Goal: Task Accomplishment & Management: Complete application form

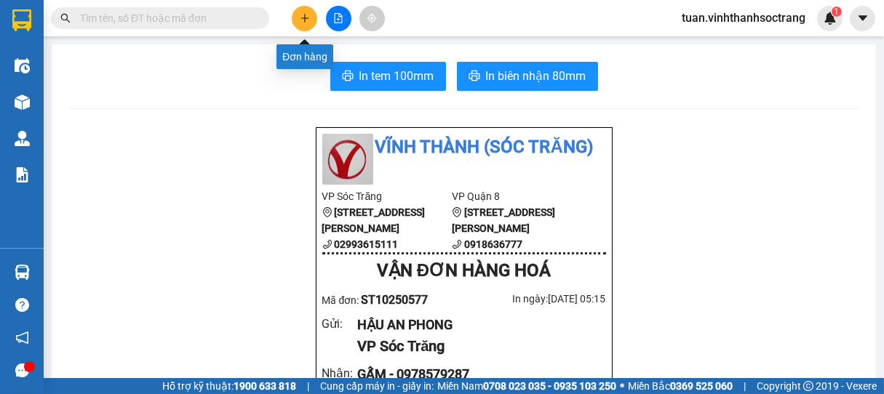
click at [311, 12] on button at bounding box center [304, 18] width 25 height 25
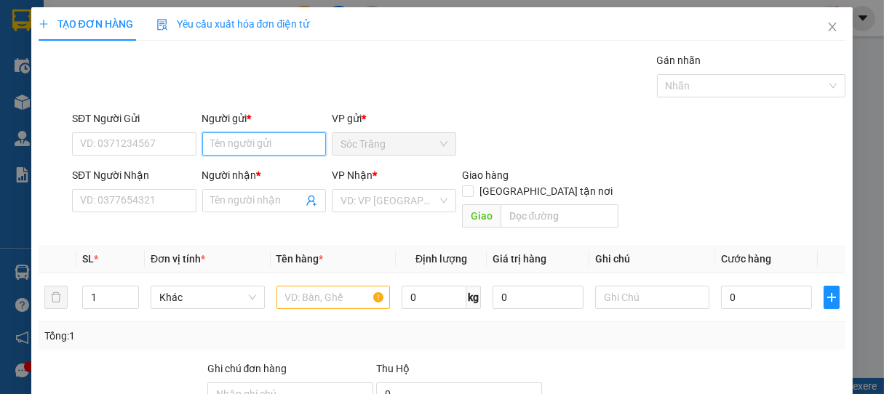
click at [233, 151] on input "Người gửi *" at bounding box center [264, 143] width 124 height 23
type input "TÂN THÀNH"
type input "TÂN HƯNG"
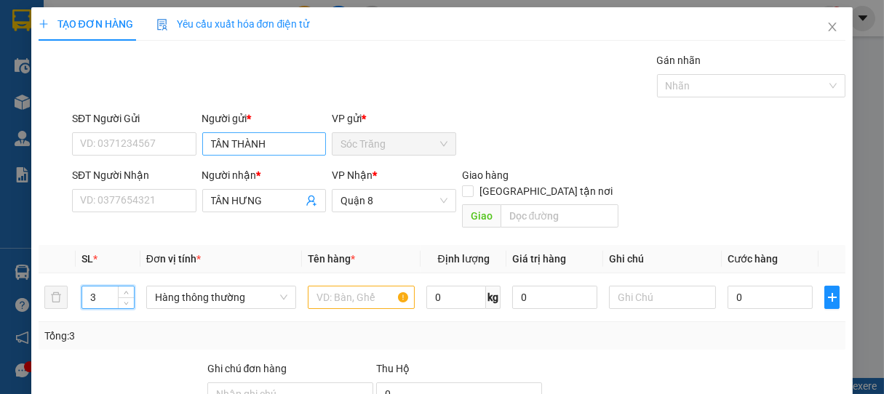
type input "3"
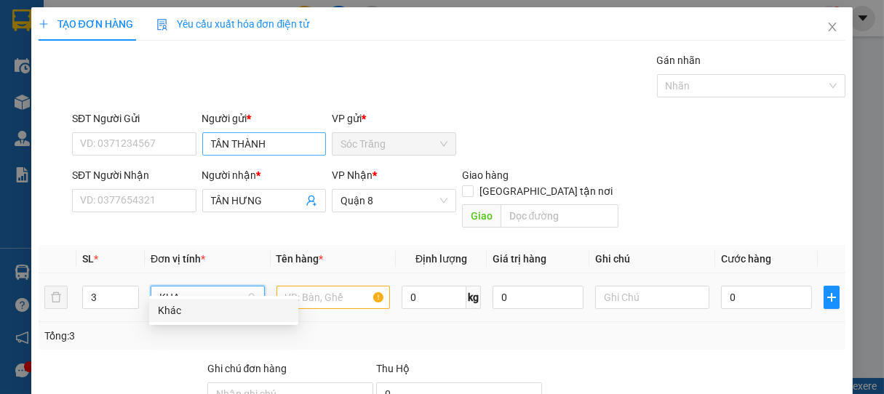
type input "KHAC"
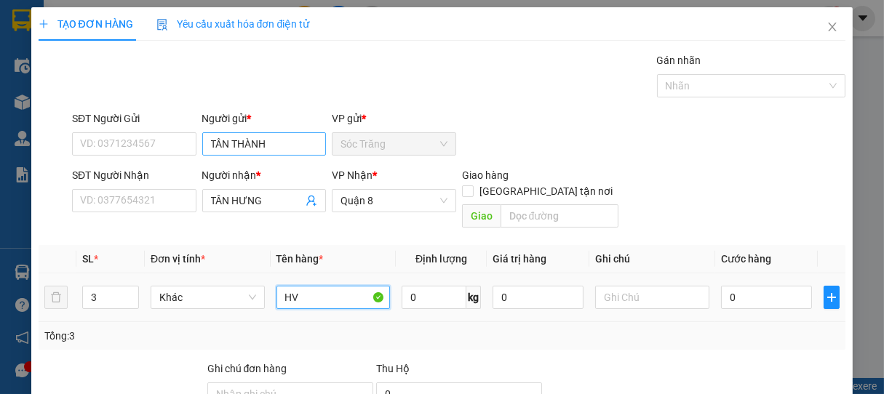
type input "HV"
type input "75"
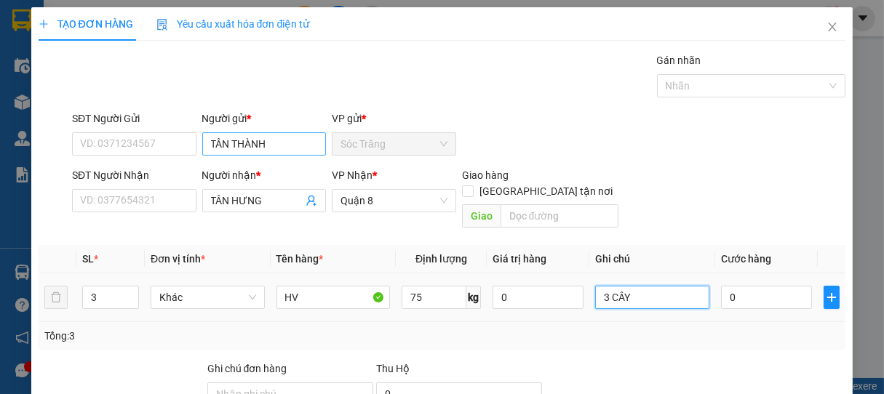
type input "3 CÂY"
type input "9"
type input "90"
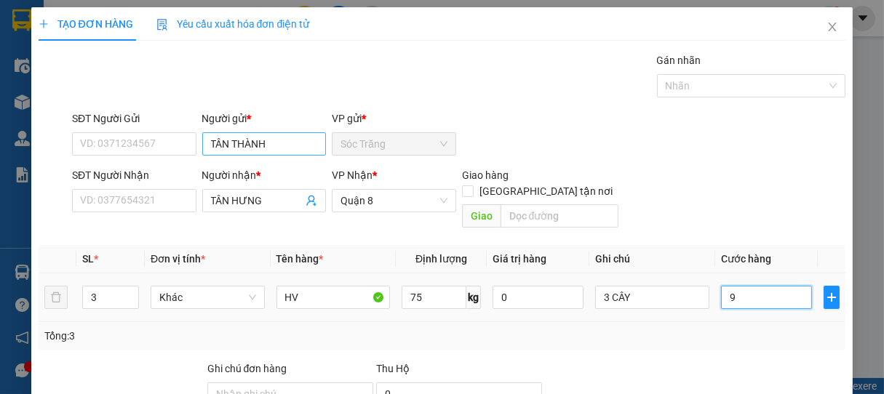
type input "90"
type input "900"
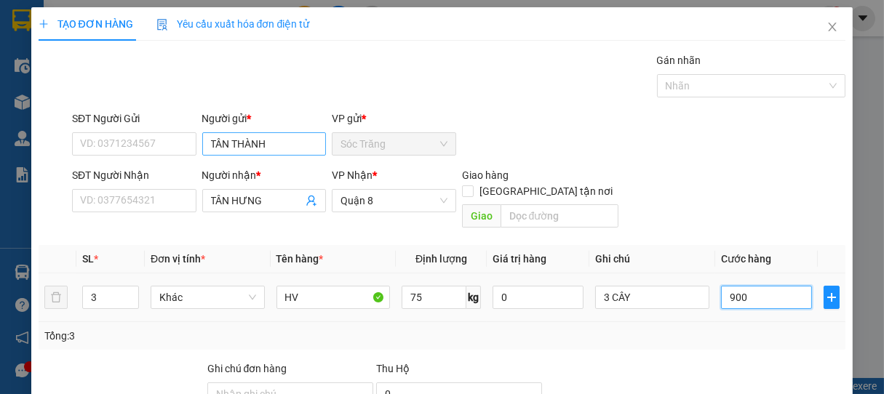
type input "9.000"
type input "90.000"
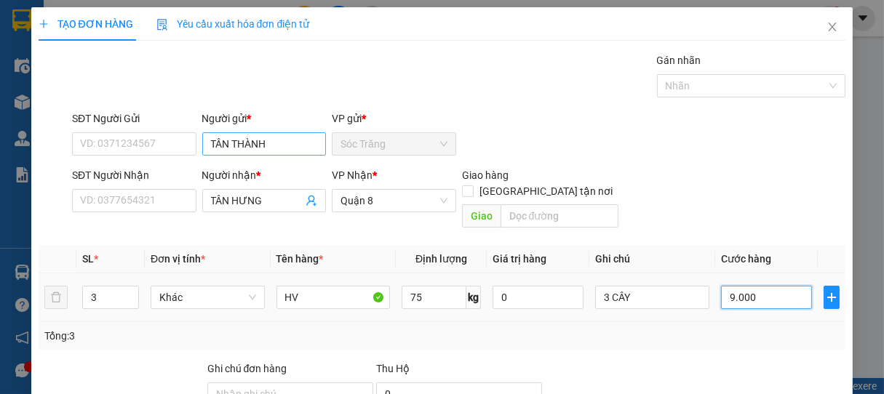
type input "90.000"
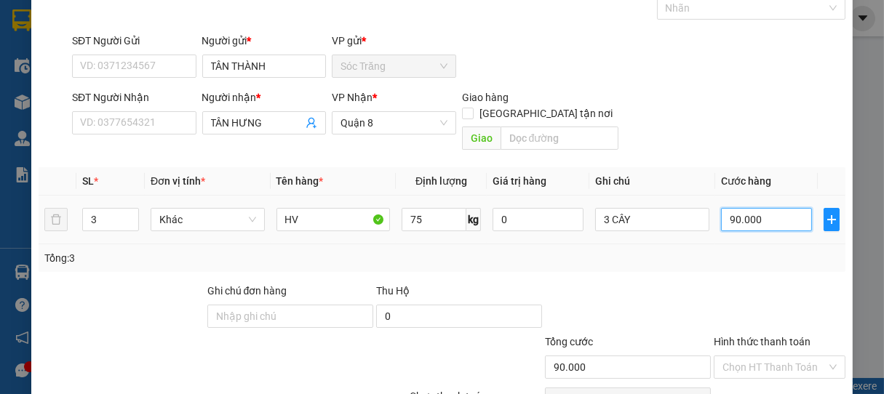
scroll to position [81, 0]
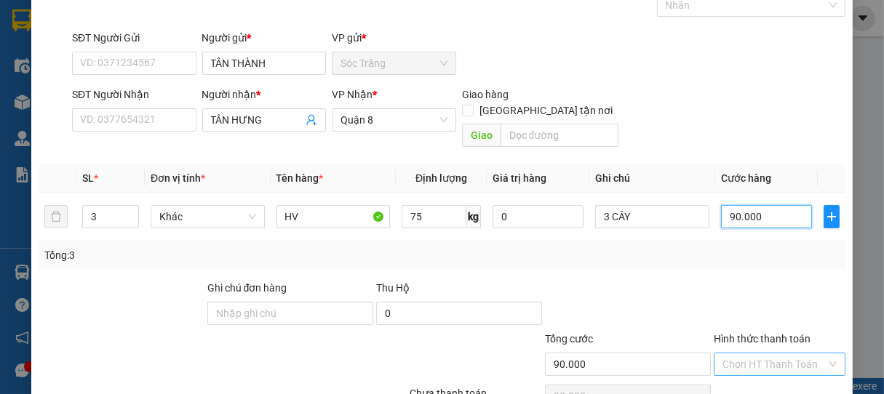
type input "90.000"
click at [763, 354] on input "Hình thức thanh toán" at bounding box center [775, 365] width 105 height 22
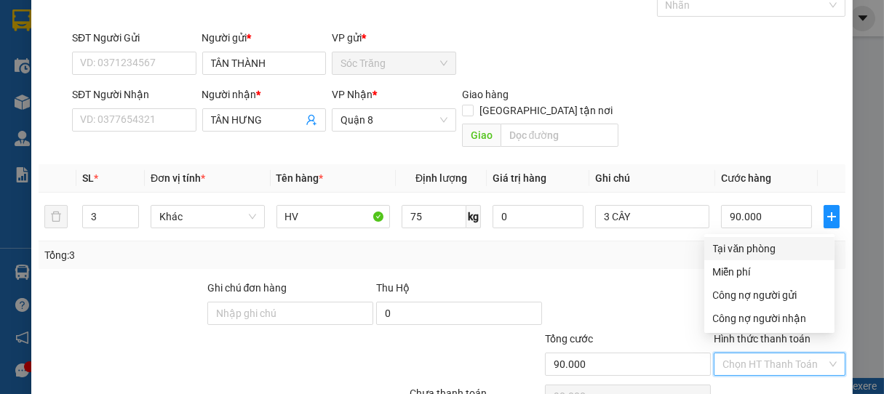
click at [770, 237] on div "Tại văn phòng" at bounding box center [769, 248] width 130 height 23
type input "0"
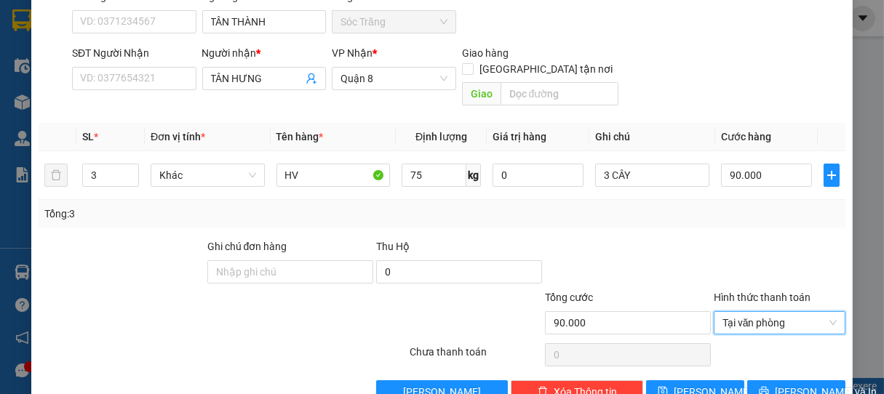
scroll to position [143, 0]
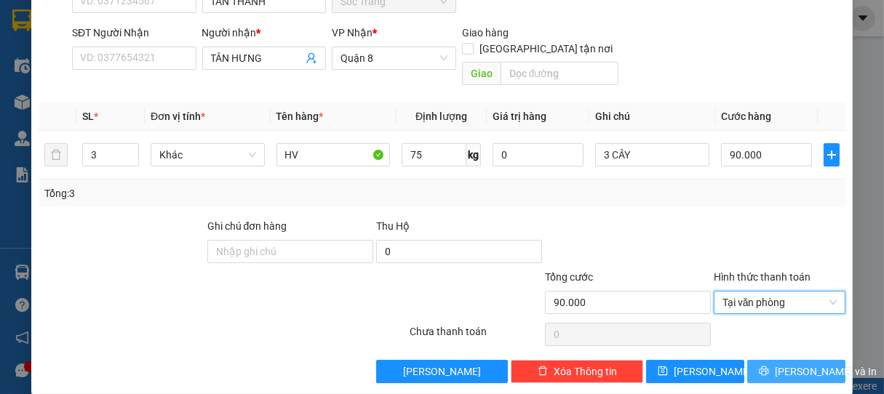
click at [747, 360] on button "[PERSON_NAME] và In" at bounding box center [796, 371] width 98 height 23
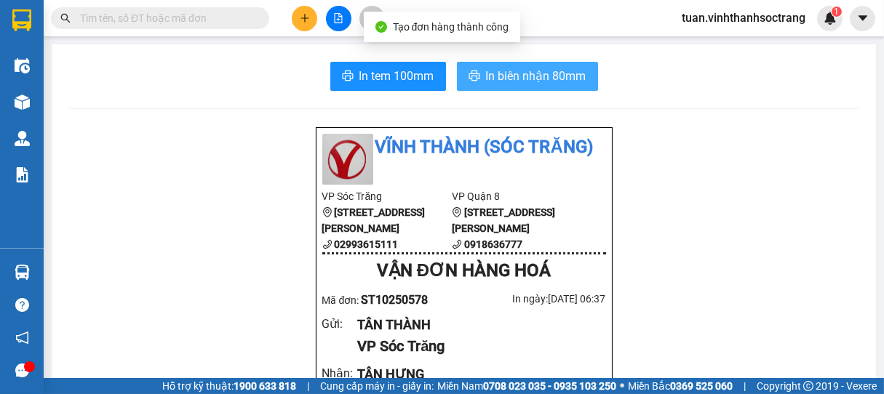
click at [524, 71] on span "In biên nhận 80mm" at bounding box center [536, 76] width 100 height 18
click at [534, 76] on span "In biên nhận 80mm" at bounding box center [536, 76] width 100 height 18
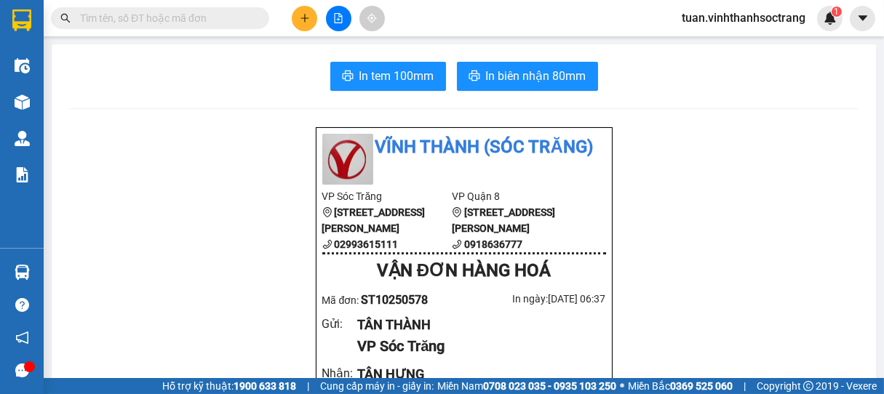
click at [298, 19] on button at bounding box center [304, 18] width 25 height 25
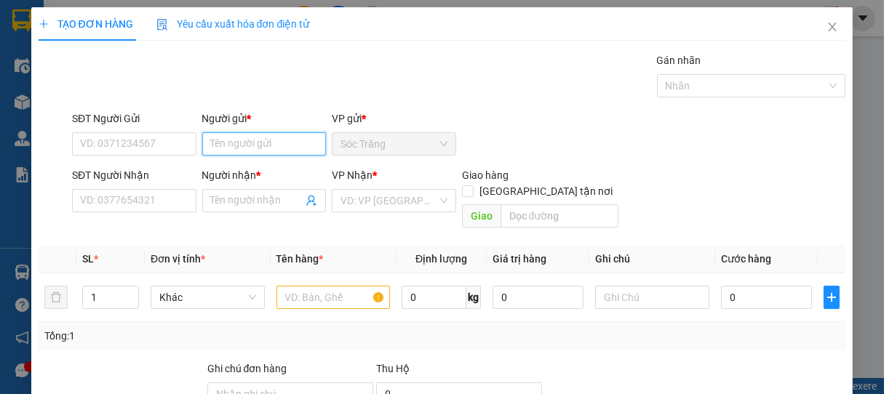
click at [245, 146] on input "Người gửi *" at bounding box center [264, 143] width 124 height 23
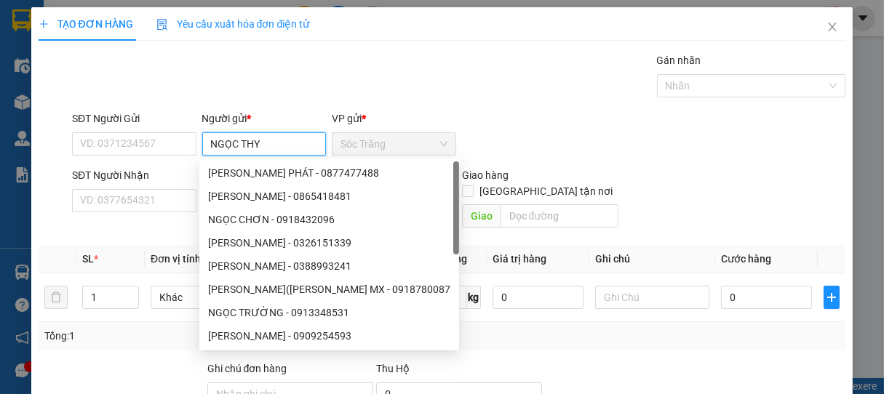
type input "NGỌC THY"
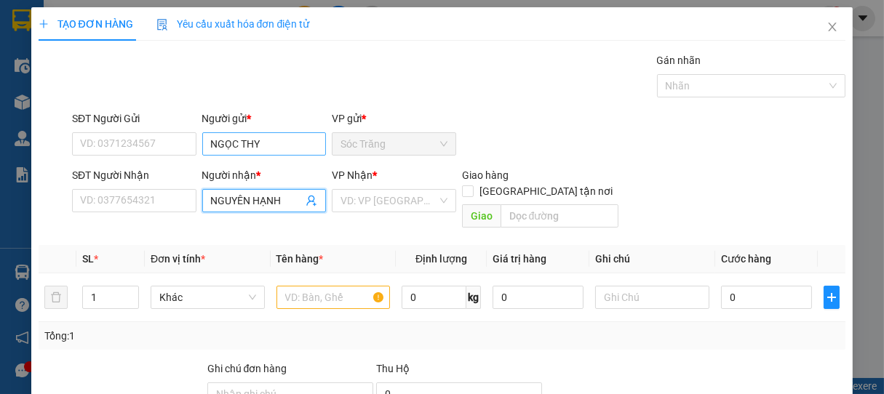
type input "NGUYÊN HẠNH"
type input "Q"
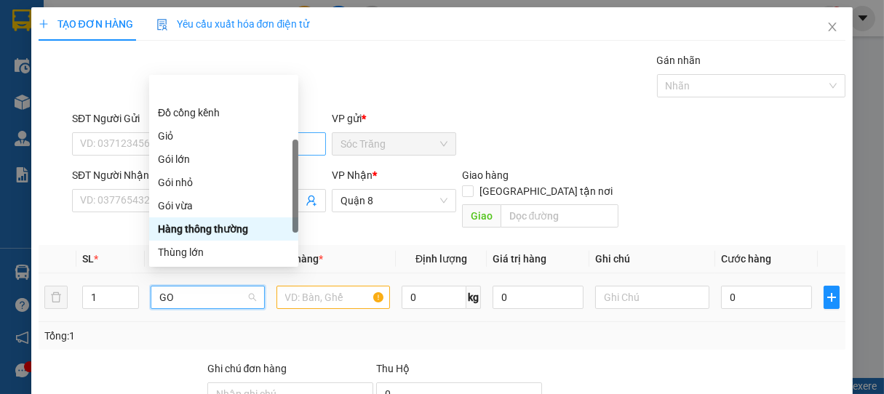
type input "GOI"
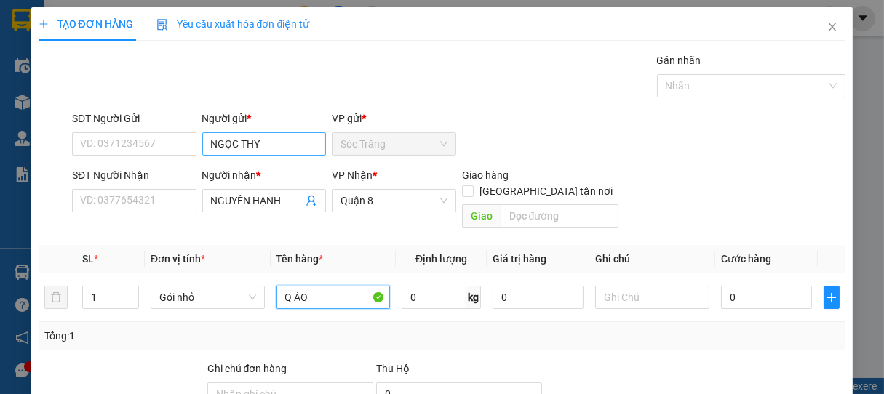
type input "Q ÁO"
type input "5"
type input "1 GÓI"
type input "2"
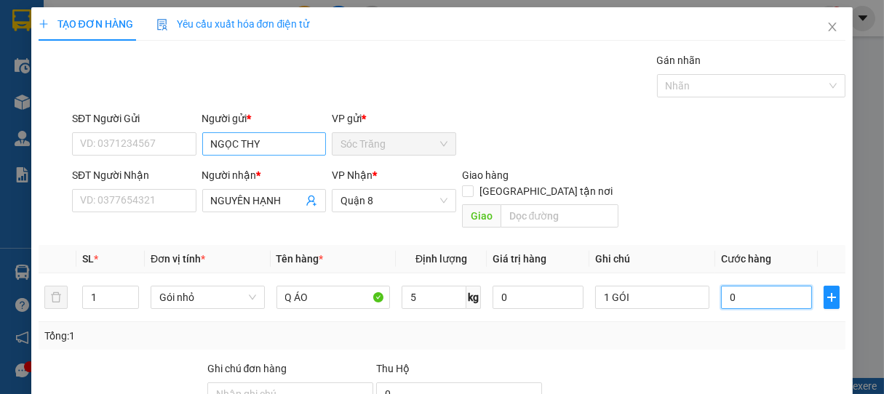
type input "2"
type input "20"
type input "200"
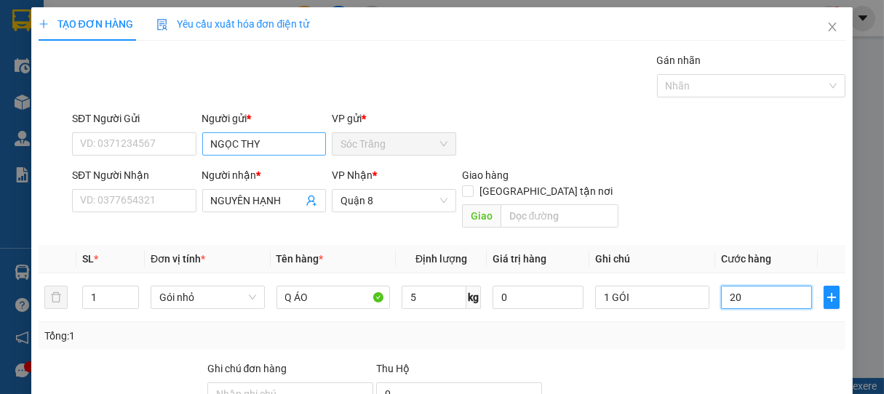
type input "200"
type input "2.000"
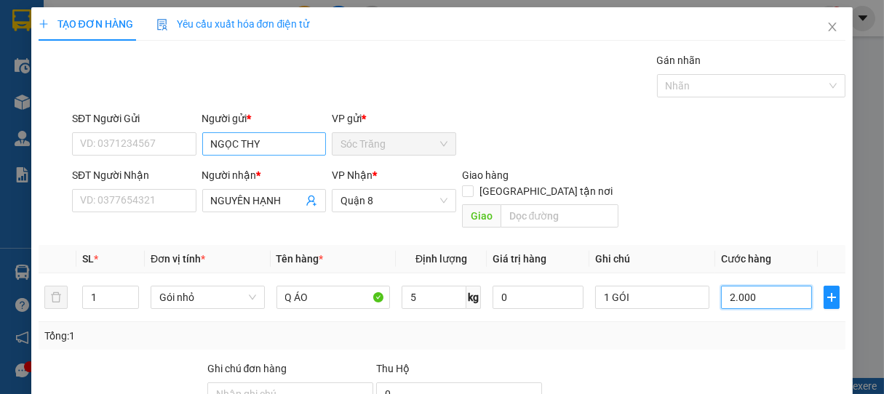
type input "20.000"
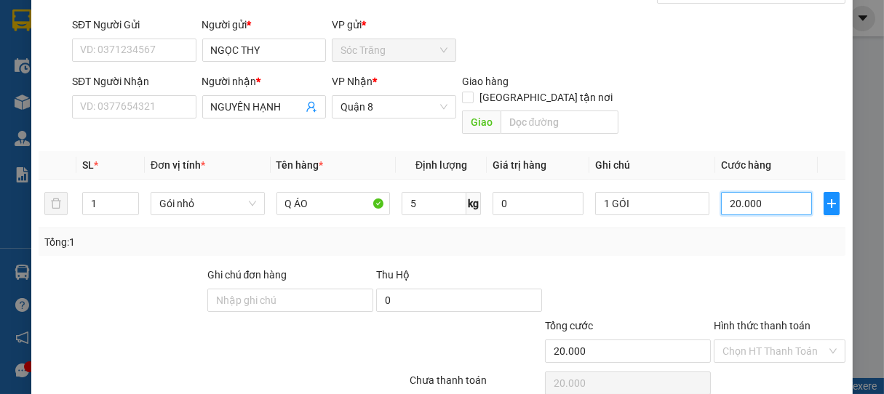
scroll to position [143, 0]
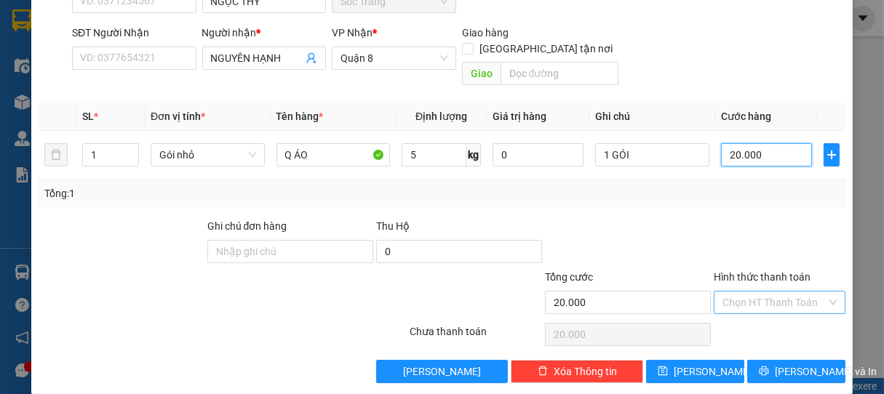
type input "20.000"
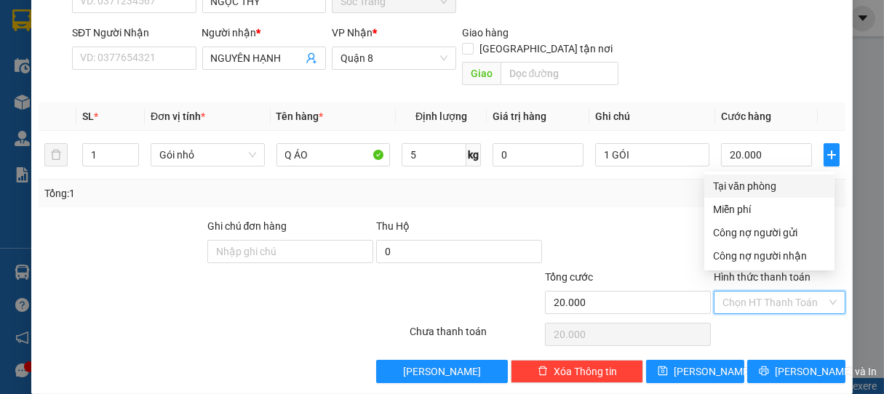
click at [757, 292] on input "Hình thức thanh toán" at bounding box center [775, 303] width 105 height 22
click at [768, 192] on div "Tại văn phòng" at bounding box center [769, 186] width 113 height 16
type input "0"
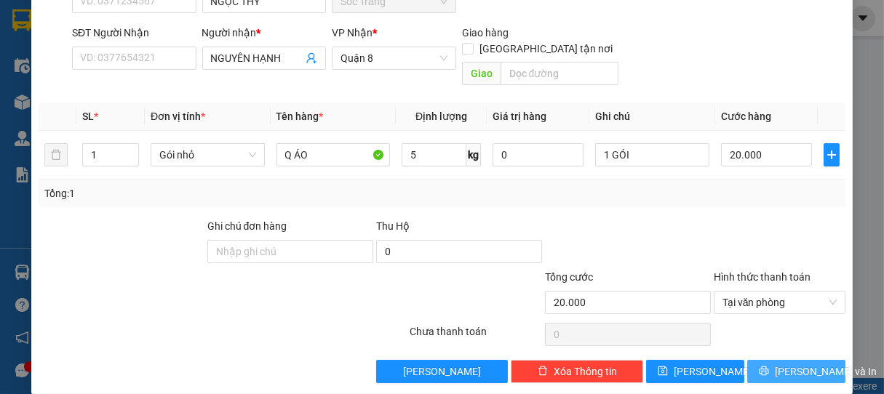
click at [775, 364] on span "[PERSON_NAME] và In" at bounding box center [826, 372] width 102 height 16
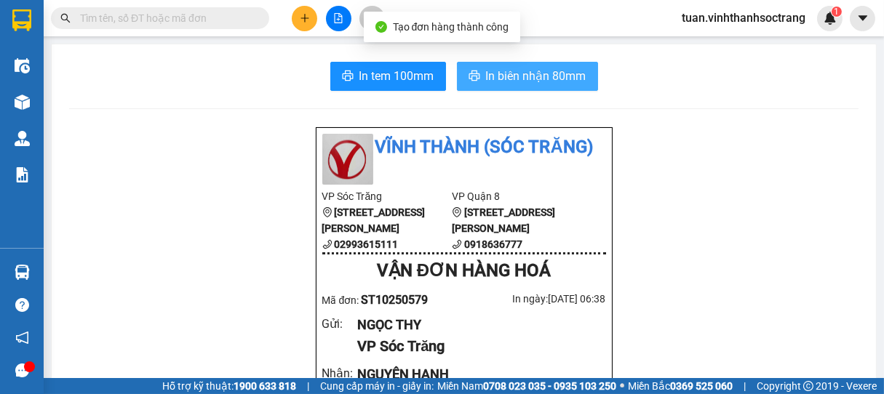
click at [487, 69] on span "In biên nhận 80mm" at bounding box center [536, 76] width 100 height 18
